Goal: Task Accomplishment & Management: Use online tool/utility

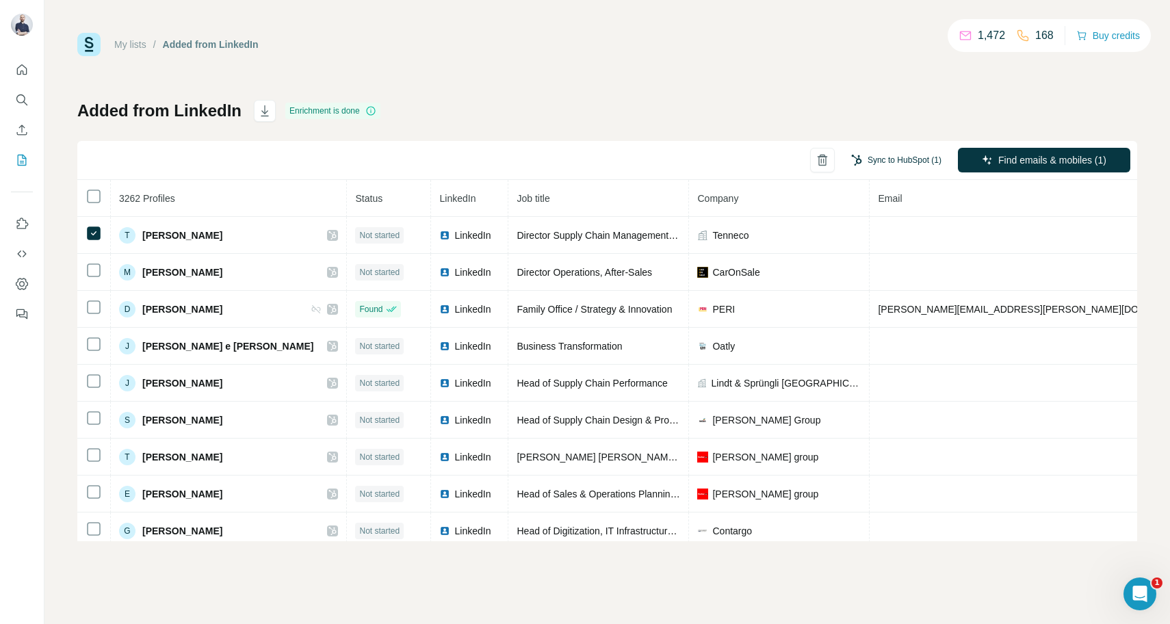
click at [888, 158] on button "Sync to HubSpot (1)" at bounding box center [897, 160] width 110 height 21
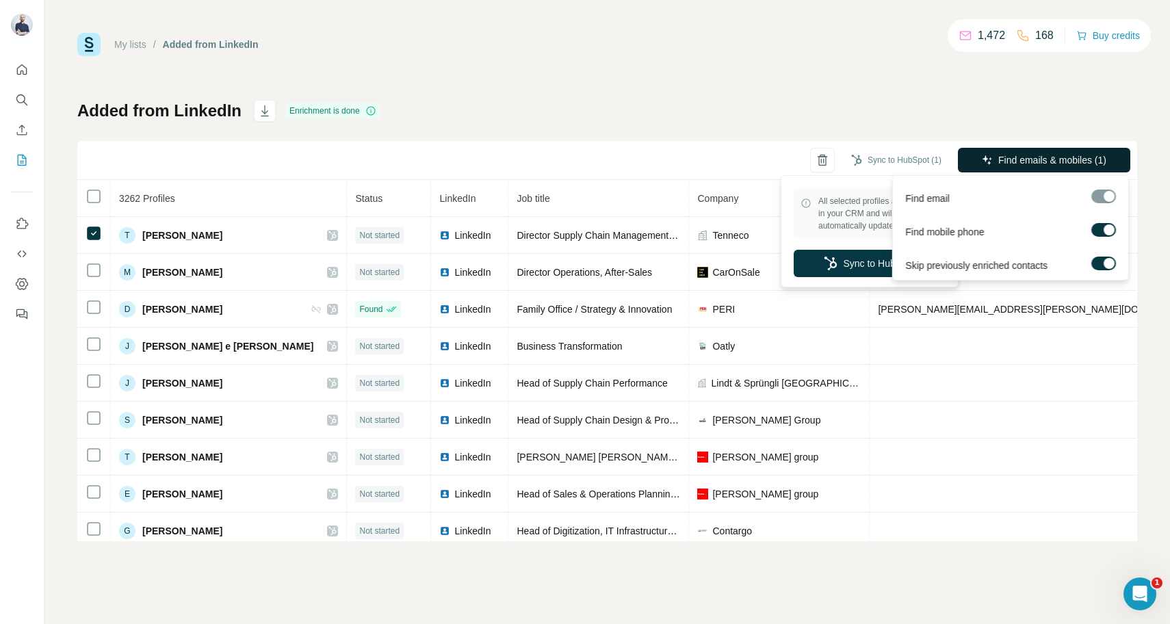
click at [1077, 152] on button "Find emails & mobiles (1)" at bounding box center [1044, 160] width 172 height 25
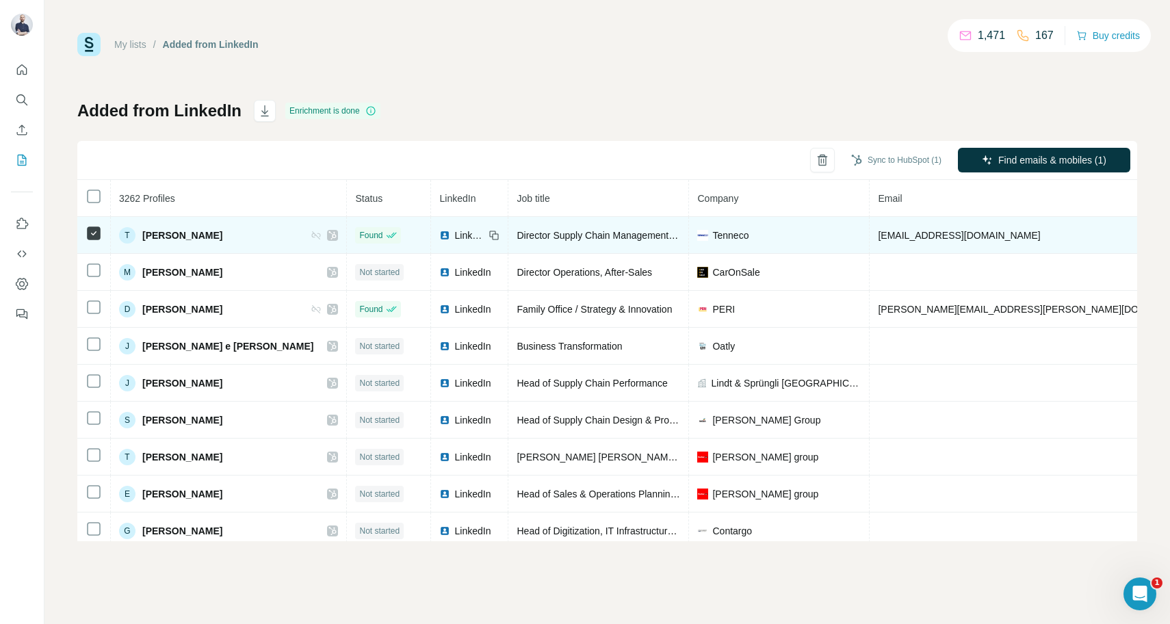
click at [878, 235] on span "[EMAIL_ADDRESS][DOMAIN_NAME]" at bounding box center [959, 235] width 162 height 11
click at [878, 237] on span "[EMAIL_ADDRESS][DOMAIN_NAME]" at bounding box center [959, 235] width 162 height 11
click at [878, 235] on span "[EMAIL_ADDRESS][DOMAIN_NAME]" at bounding box center [959, 235] width 162 height 11
copy span "[EMAIL_ADDRESS][DOMAIN_NAME]"
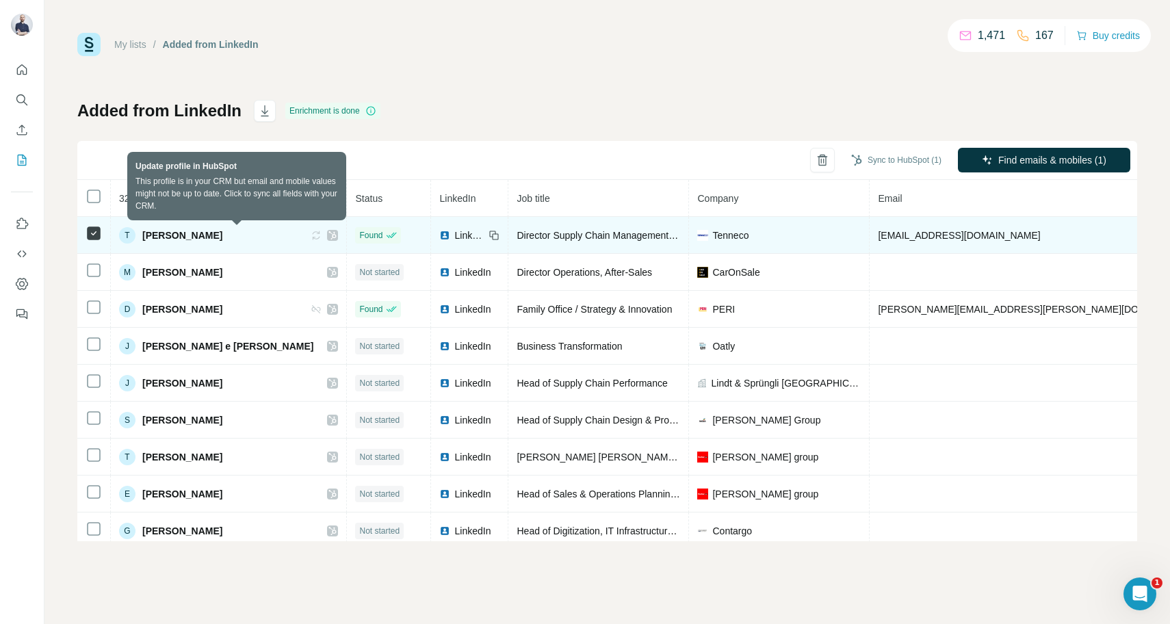
click at [311, 230] on icon at bounding box center [316, 235] width 11 height 11
